Goal: Browse casually

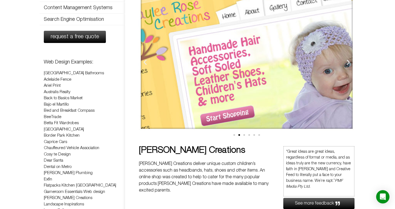
scroll to position [73, 0]
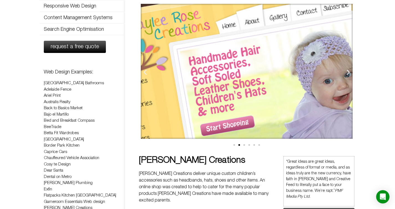
click at [234, 144] on span "Go to slide 1" at bounding box center [234, 145] width 2 height 2
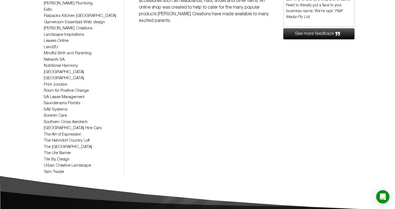
scroll to position [252, 0]
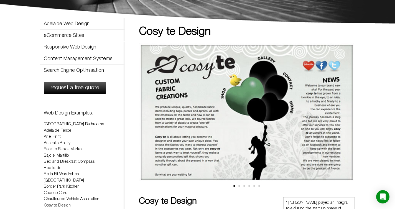
click at [135, 77] on div "Cosy te Design Cosy te Design Cosy te needed an Adelaide web design to allow pe…" at bounding box center [239, 210] width 229 height 369
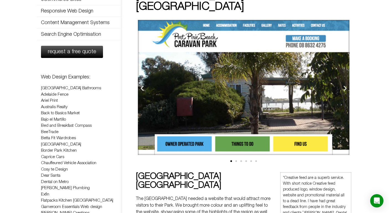
scroll to position [67, 0]
